Goal: Find specific page/section: Find specific page/section

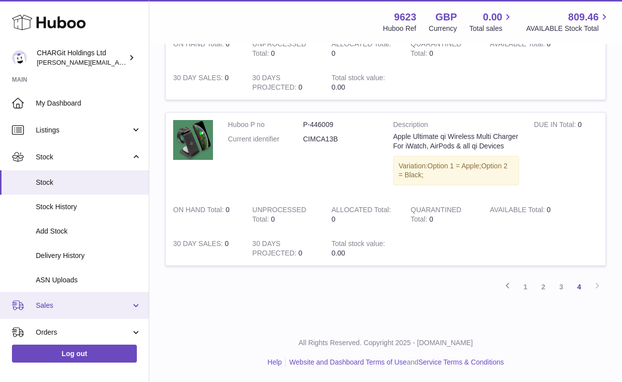
click at [47, 305] on span "Sales" at bounding box center [83, 305] width 95 height 9
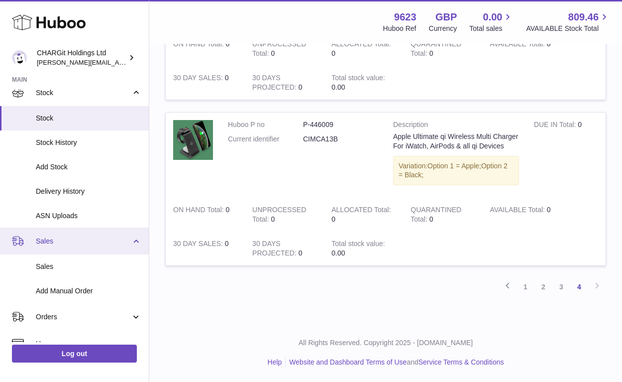
scroll to position [121, 0]
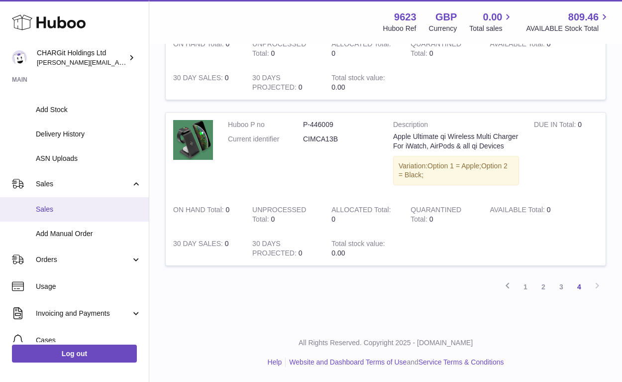
click at [47, 207] on span "Sales" at bounding box center [89, 209] width 106 height 9
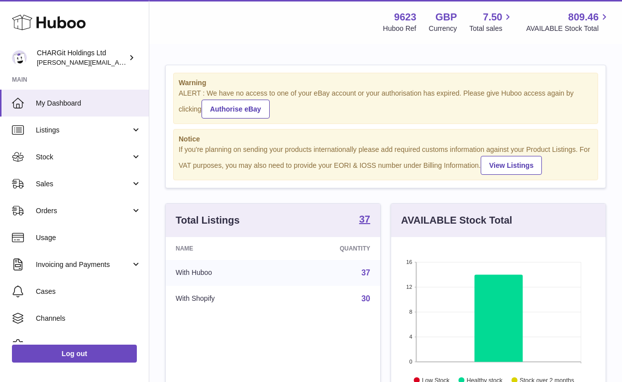
scroll to position [155, 215]
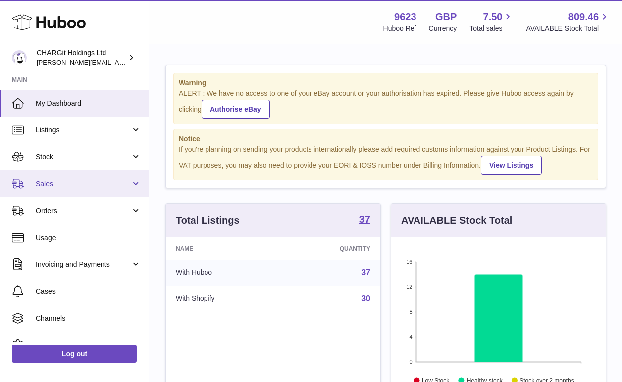
click at [62, 184] on span "Sales" at bounding box center [83, 183] width 95 height 9
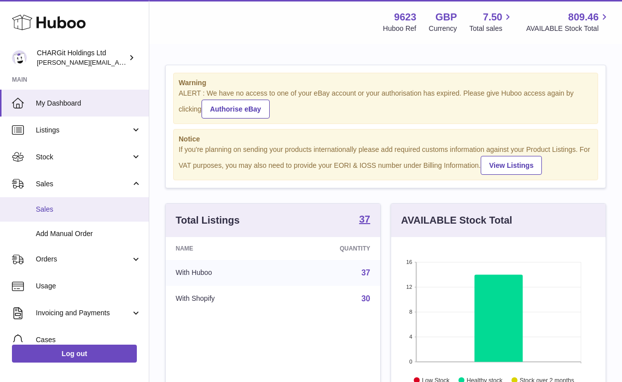
click at [46, 210] on span "Sales" at bounding box center [89, 209] width 106 height 9
